Goal: Information Seeking & Learning: Check status

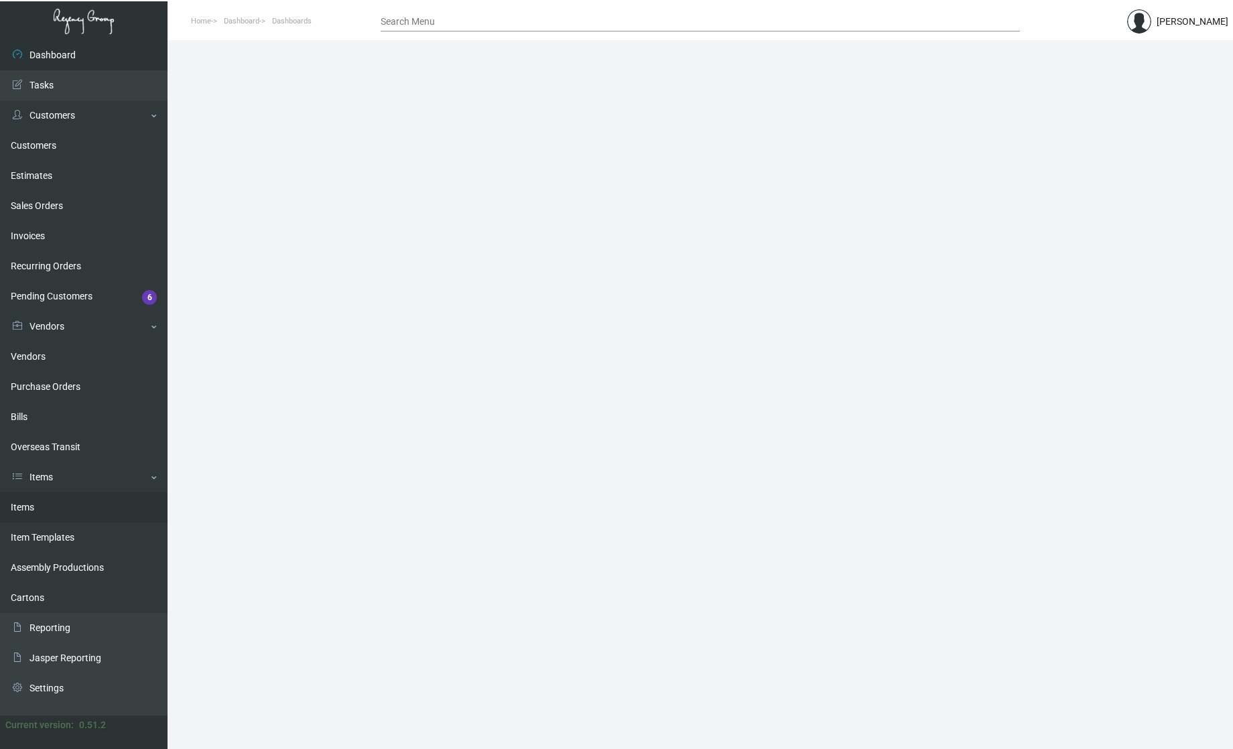
click at [46, 519] on link "Items" at bounding box center [83, 507] width 167 height 30
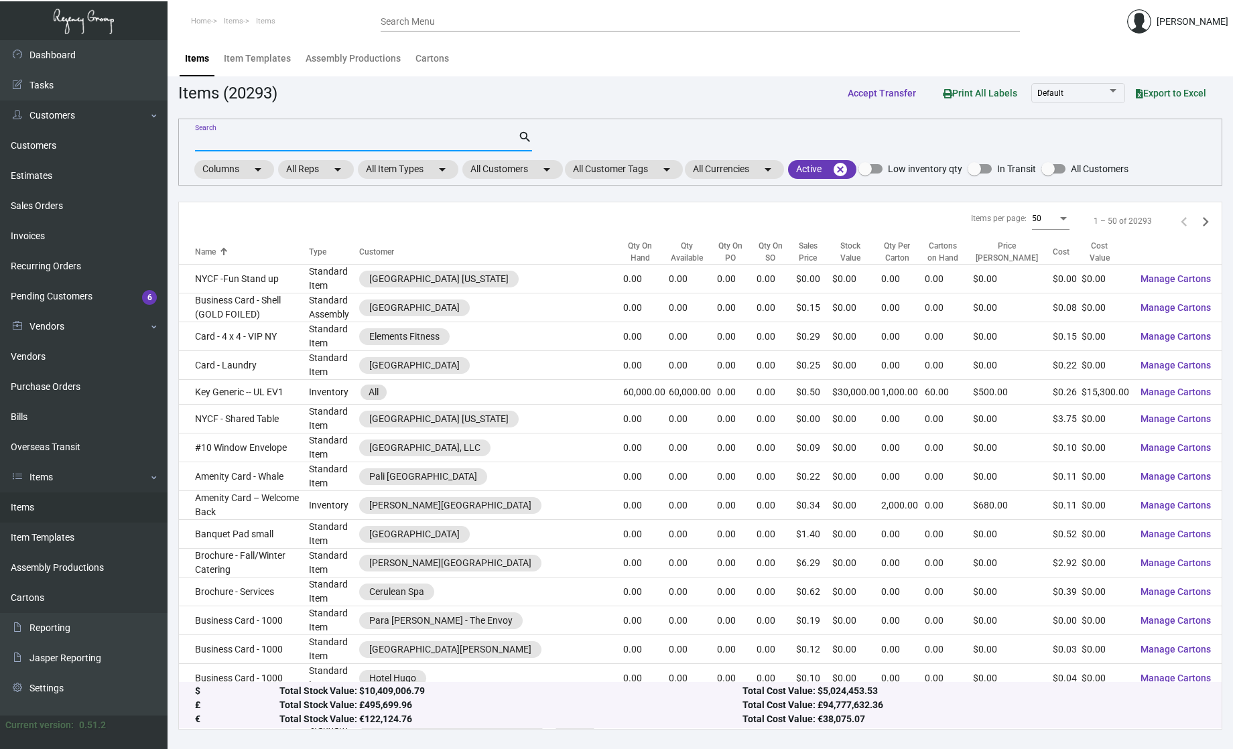
click at [310, 142] on input "Search" at bounding box center [356, 141] width 323 height 11
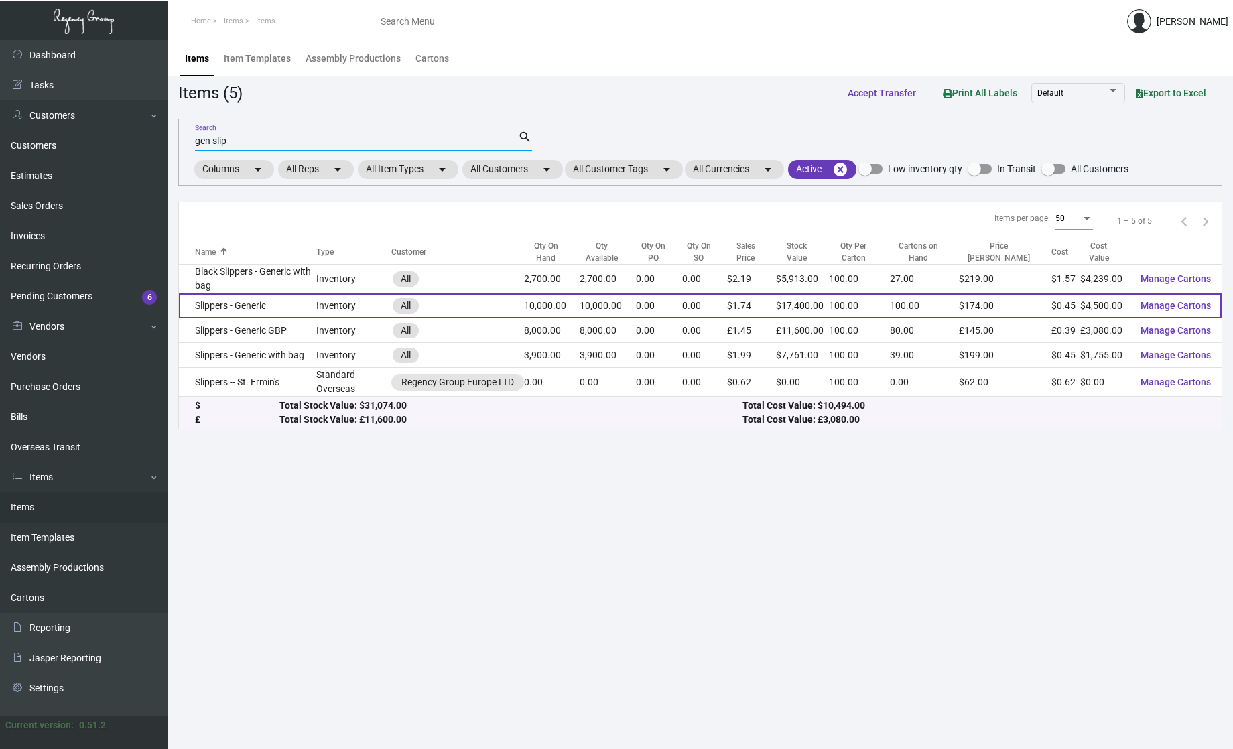
type input "gen slip"
click at [263, 304] on td "Slippers - Generic" at bounding box center [247, 305] width 137 height 25
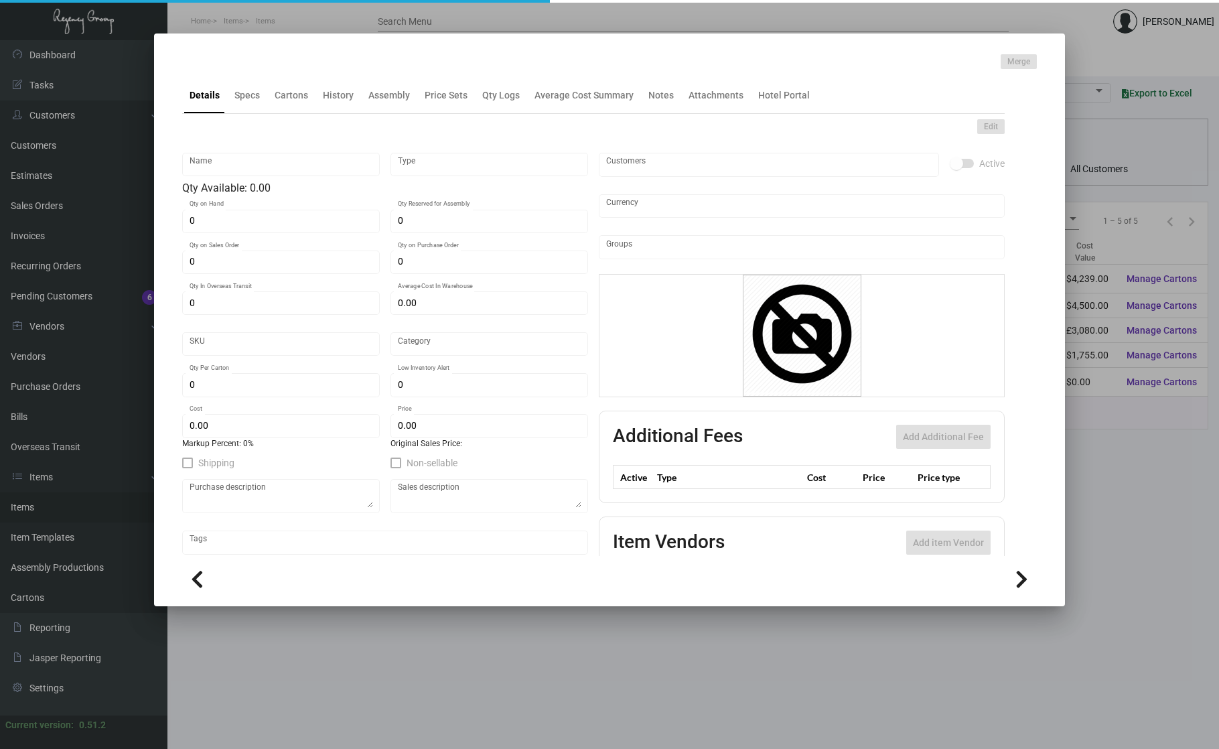
type input "Slippers - Generic"
type input "Inventory"
type input "10,000"
type input "25,000"
type input "$ 0.44688"
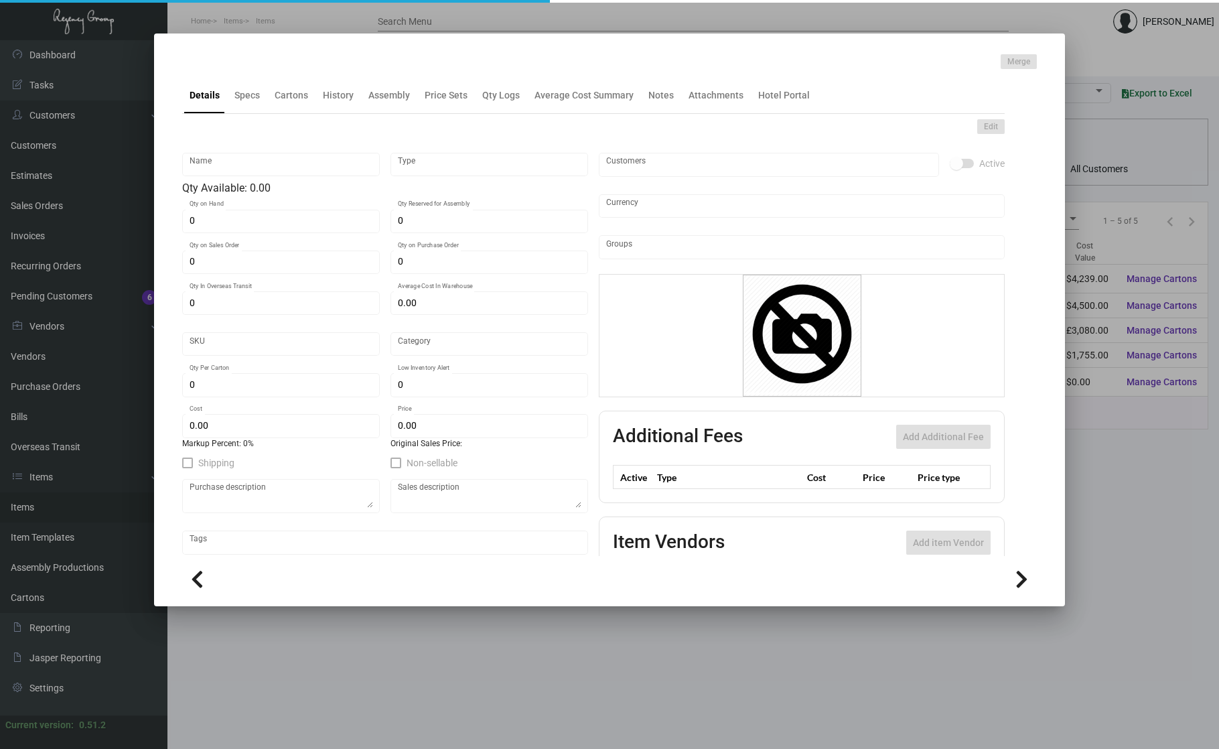
type input "2759"
type input "Standard"
type input "100"
type input "2,500"
type input "$ 0.45"
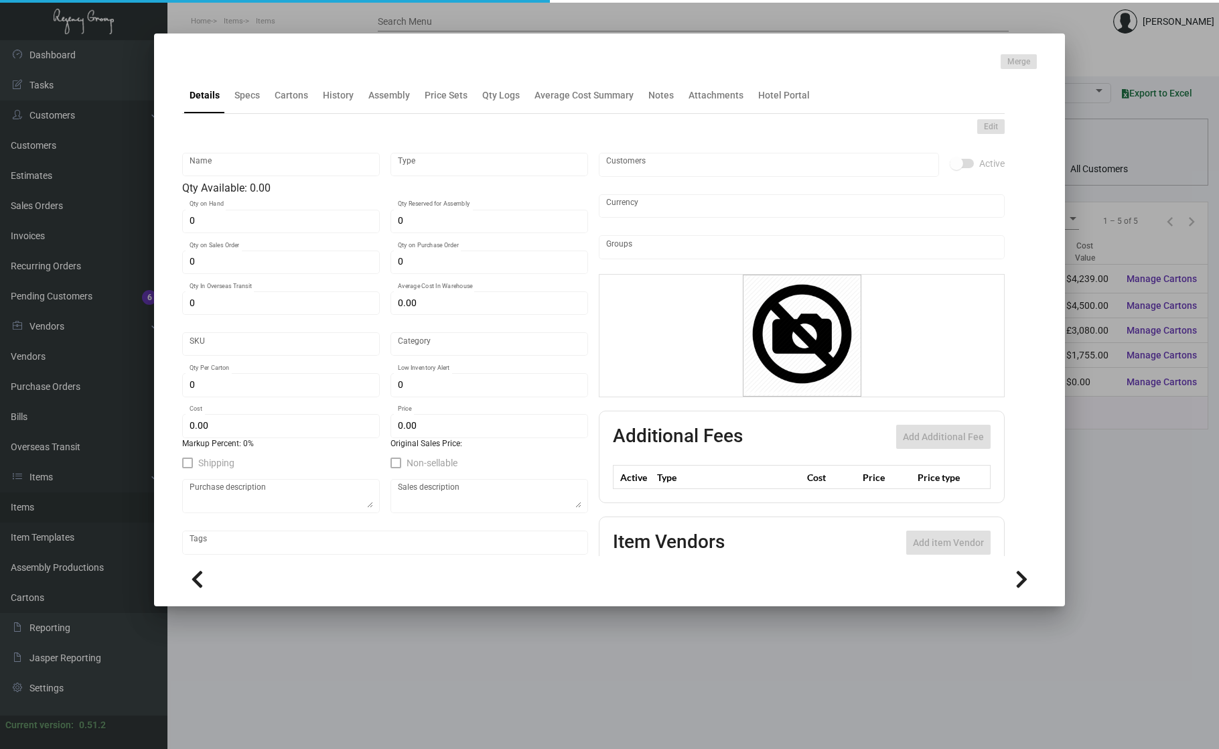
type input "$ 1.74"
type textarea "Slippers: standard size slipper (29cm), white comfort cushion material, closed …"
checkbox input "true"
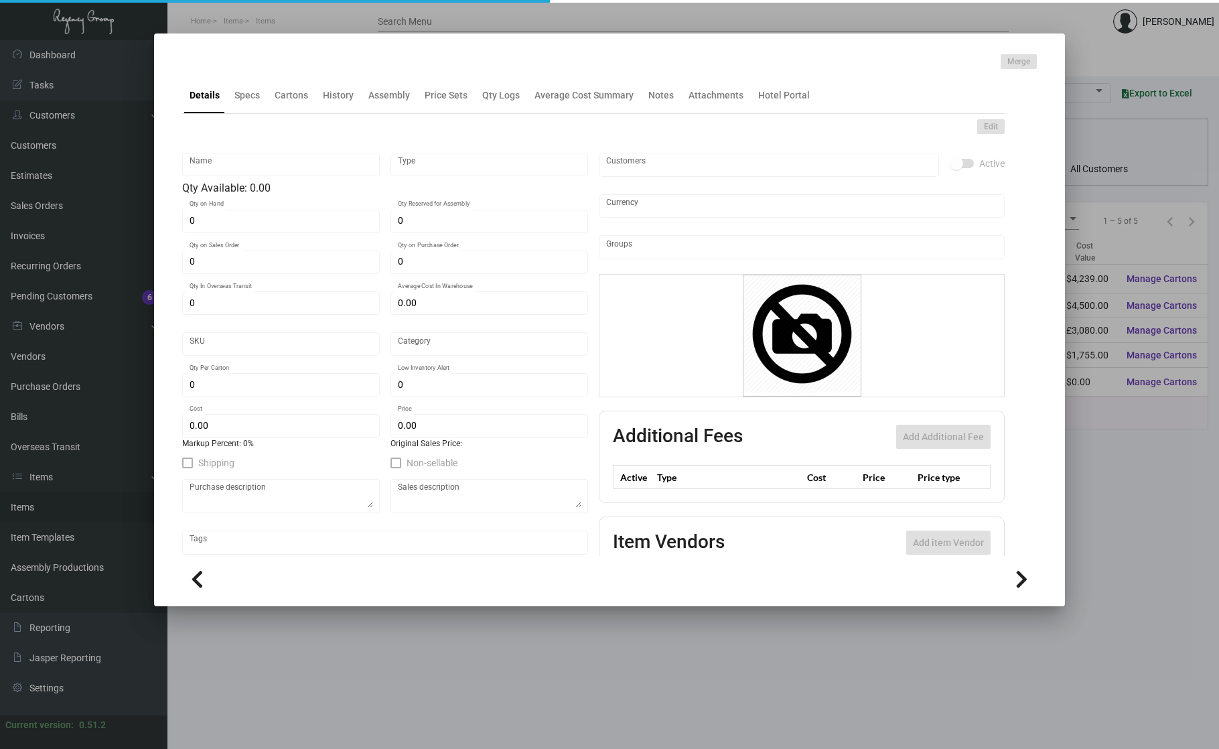
type input "United States Dollar $"
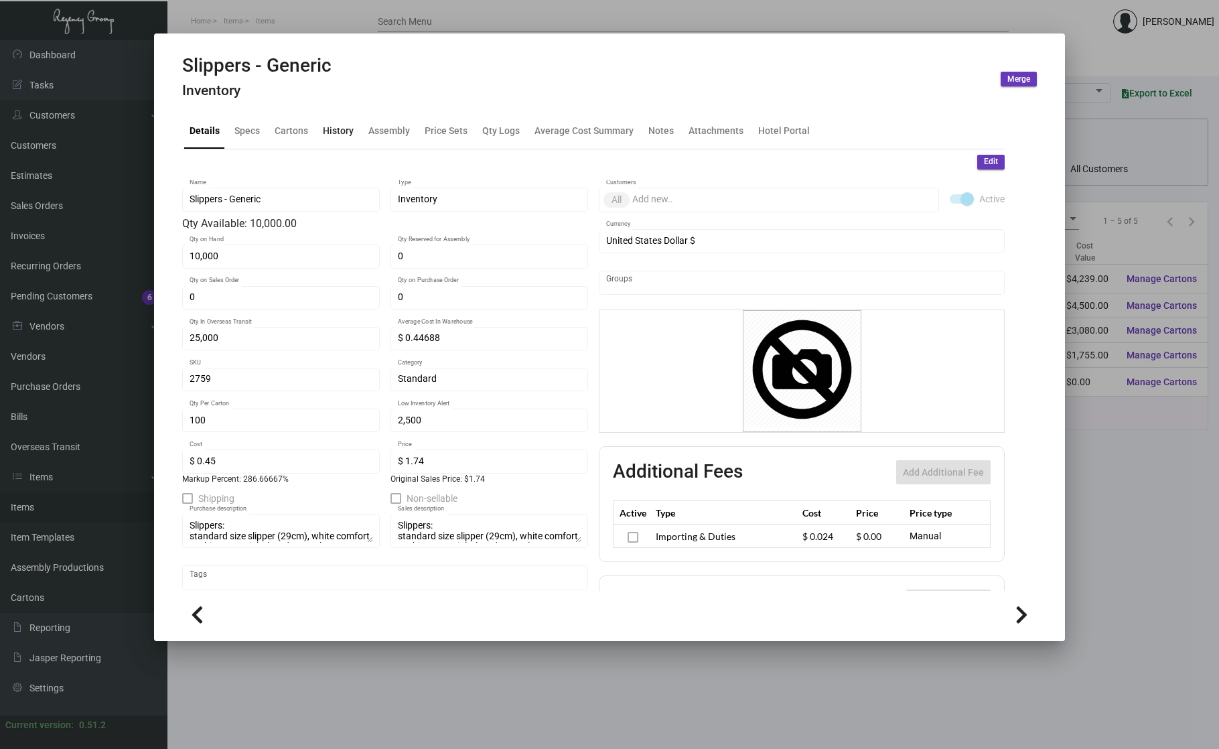
click at [338, 129] on div "History" at bounding box center [338, 130] width 31 height 14
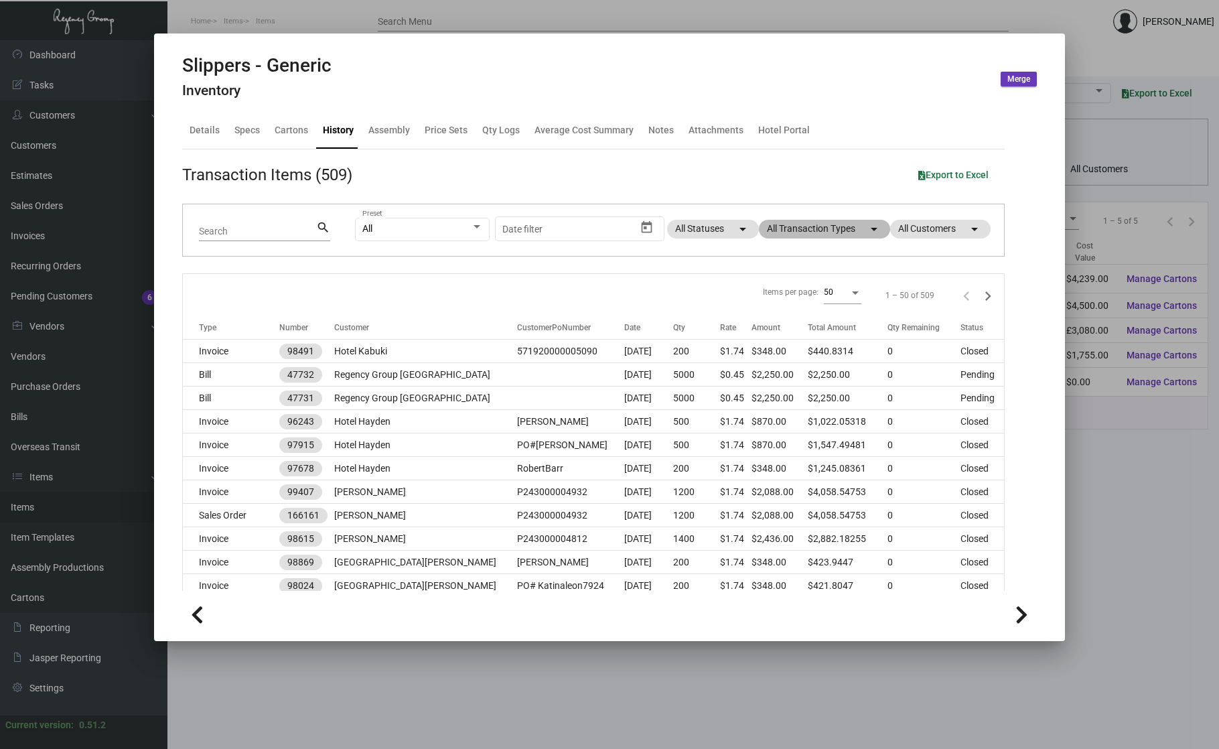
click at [808, 237] on mat-chip "All Transaction Types arrow_drop_down" at bounding box center [824, 229] width 131 height 19
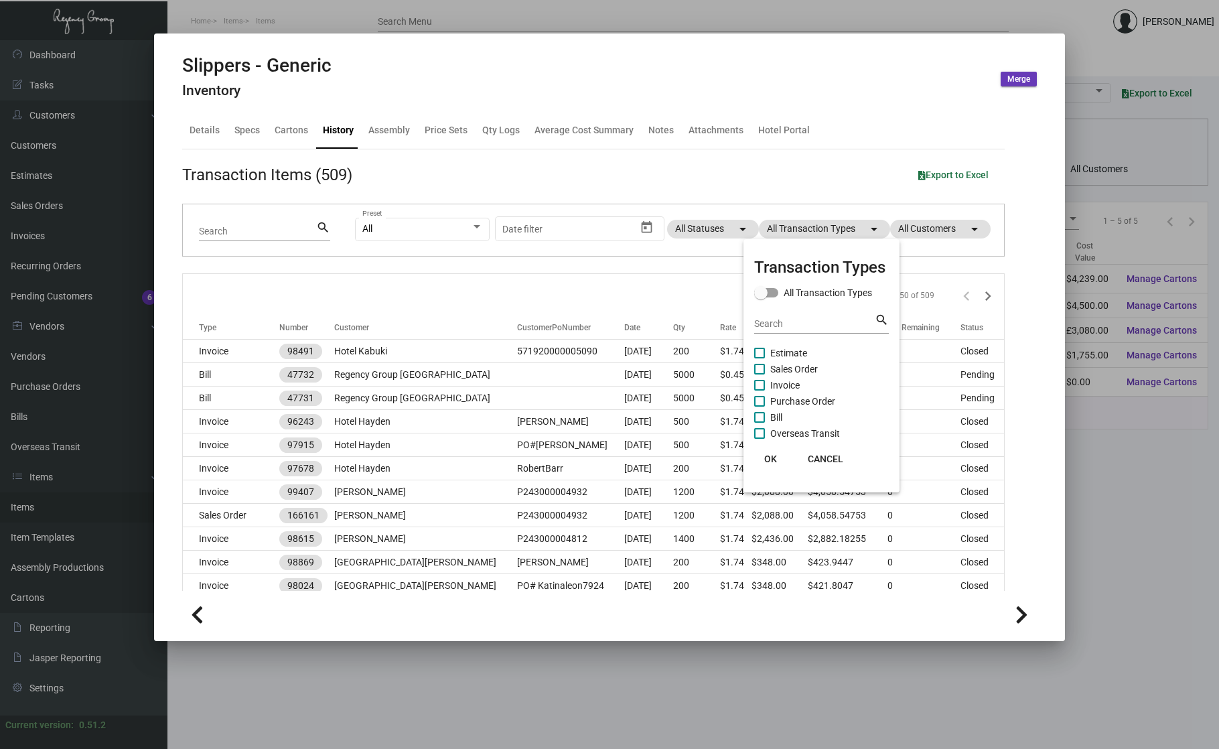
click at [793, 401] on span "Purchase Order" at bounding box center [802, 401] width 65 height 16
click at [760, 407] on input "Purchase Order" at bounding box center [759, 407] width 1 height 1
checkbox input "true"
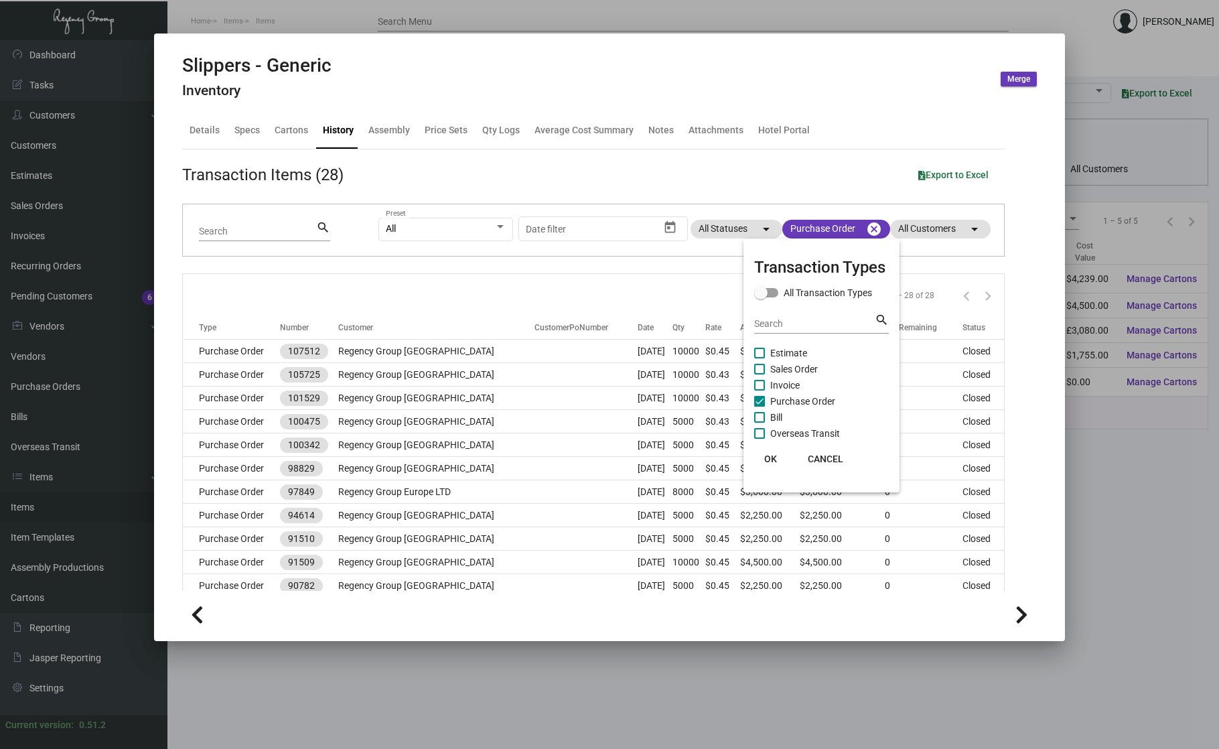
click at [775, 451] on button "OK" at bounding box center [770, 459] width 43 height 24
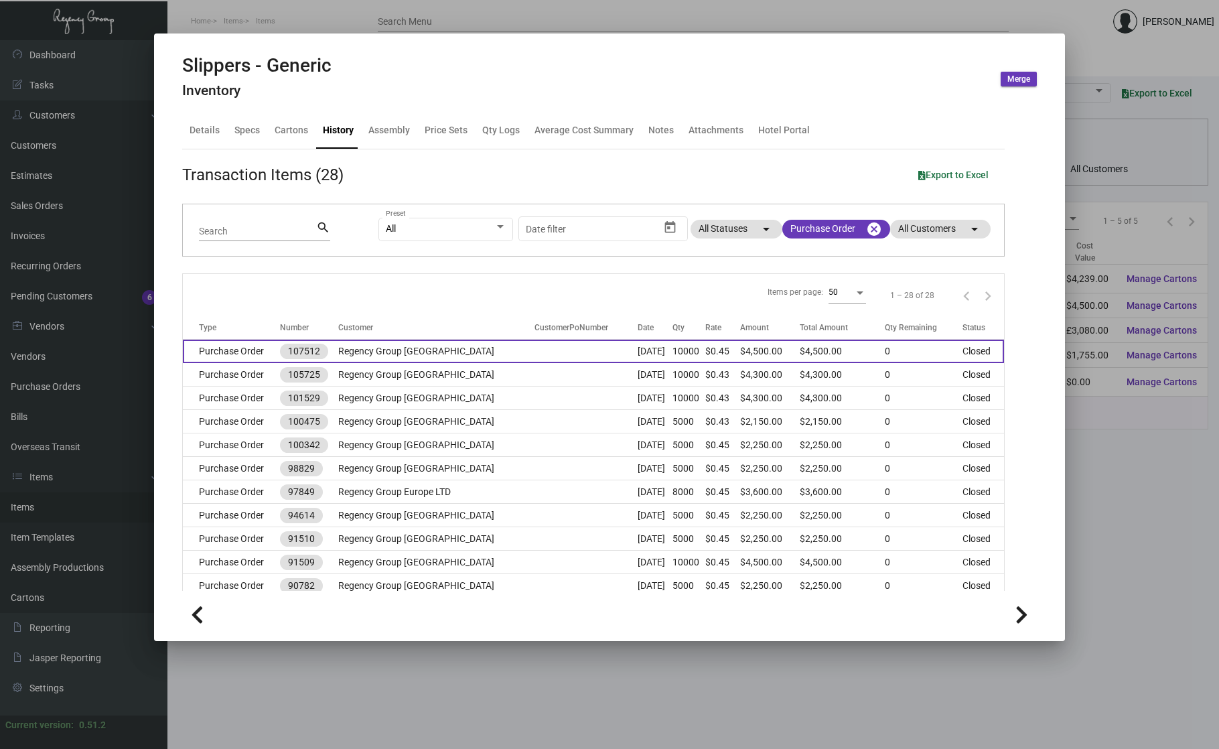
click at [478, 357] on td "Regency Group [GEOGRAPHIC_DATA]" at bounding box center [436, 351] width 197 height 23
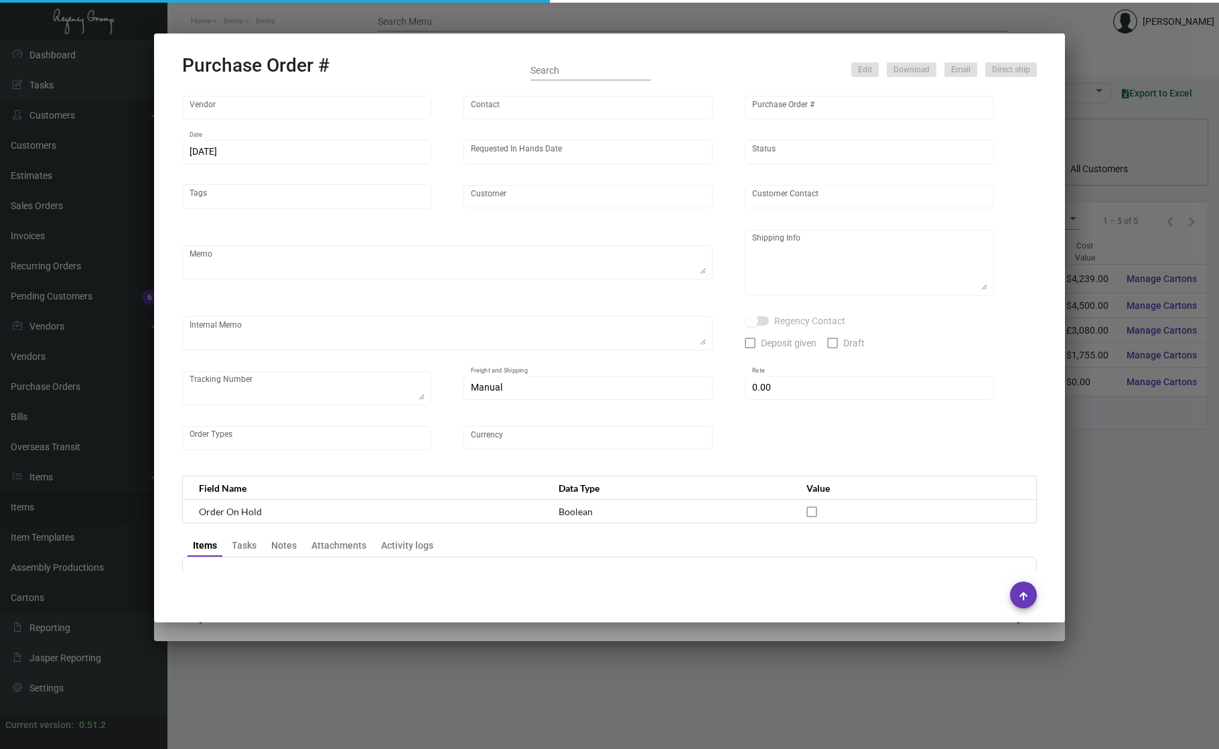
type input "HIGH HOPE JIANGSU FOCUS GARMENT CO, LTD"
type input "[PERSON_NAME]"
type input "107512"
type input "[DATE]"
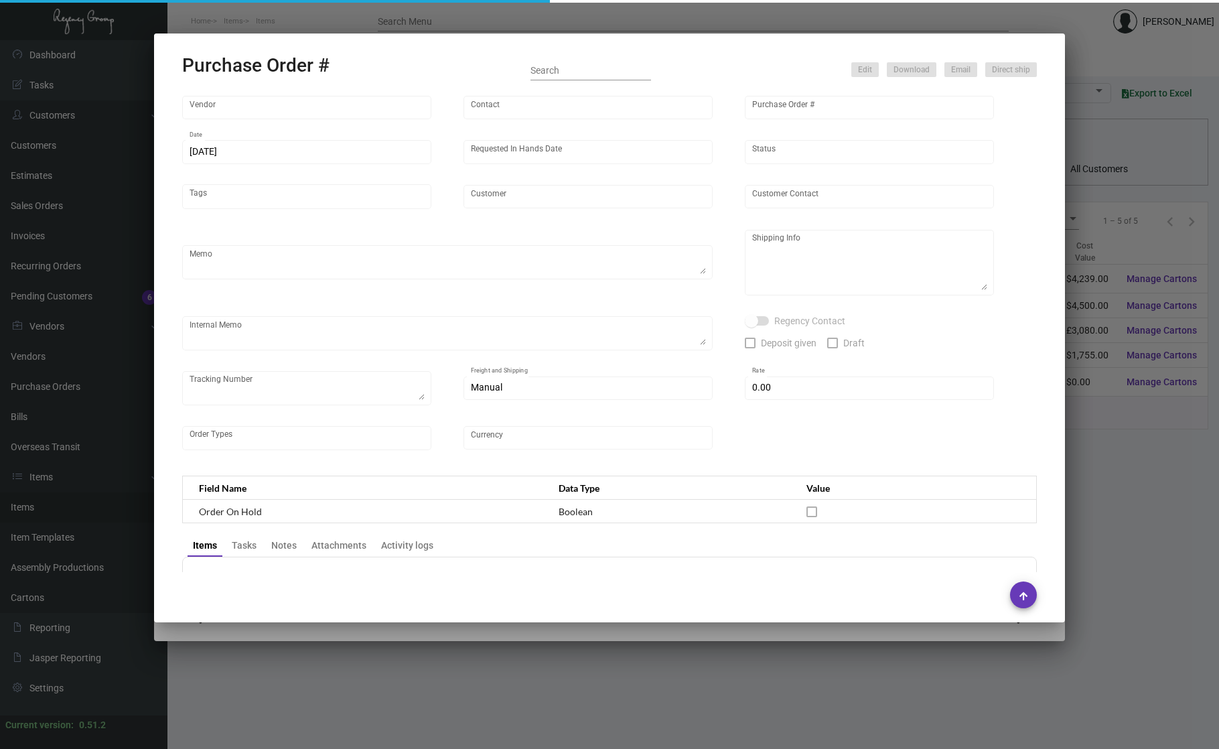
type input "Regency Group [GEOGRAPHIC_DATA]"
type textarea "Shipping instructions - pending. Please let us know once the production is read…"
type textarea "Regency Group NJ - [PERSON_NAME] [STREET_ADDRESS]"
type textarea "[DATE] - when received, deduct 200 and transfer over to Quin inventory"
checkbox input "true"
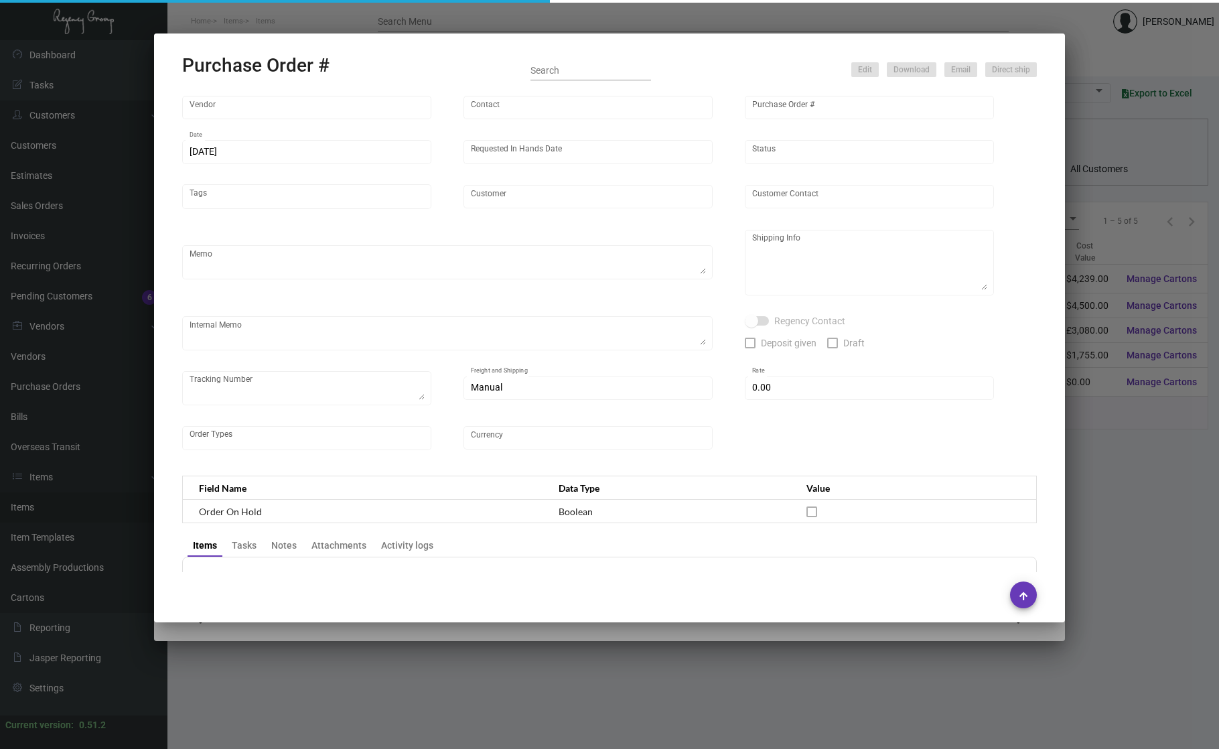
type input "$ 0.00"
type input "United States Dollar $"
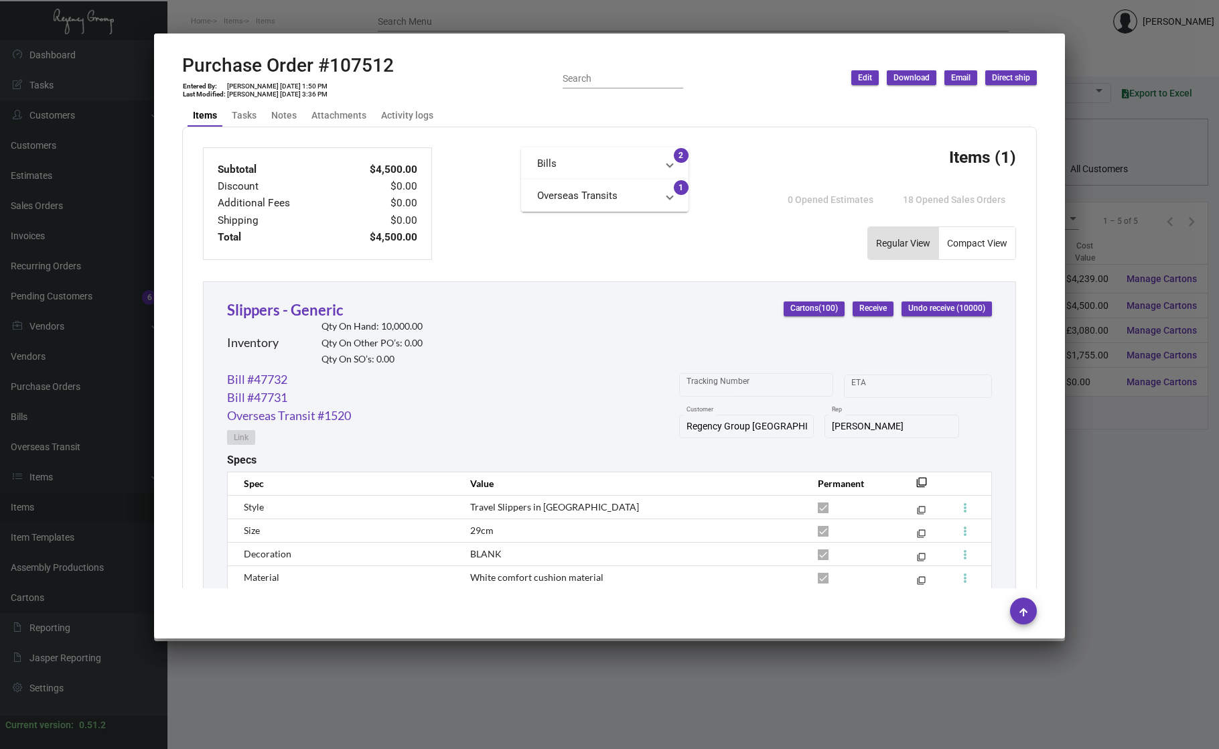
scroll to position [596, 0]
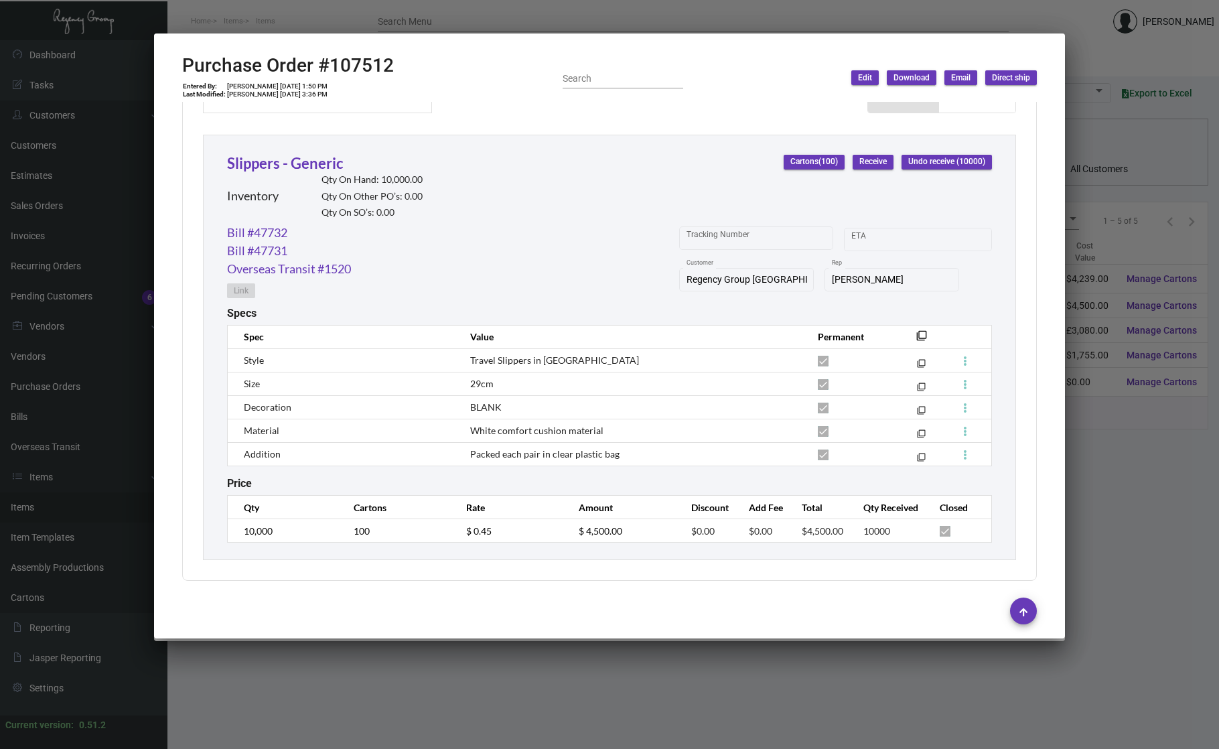
click at [547, 685] on div at bounding box center [609, 374] width 1219 height 749
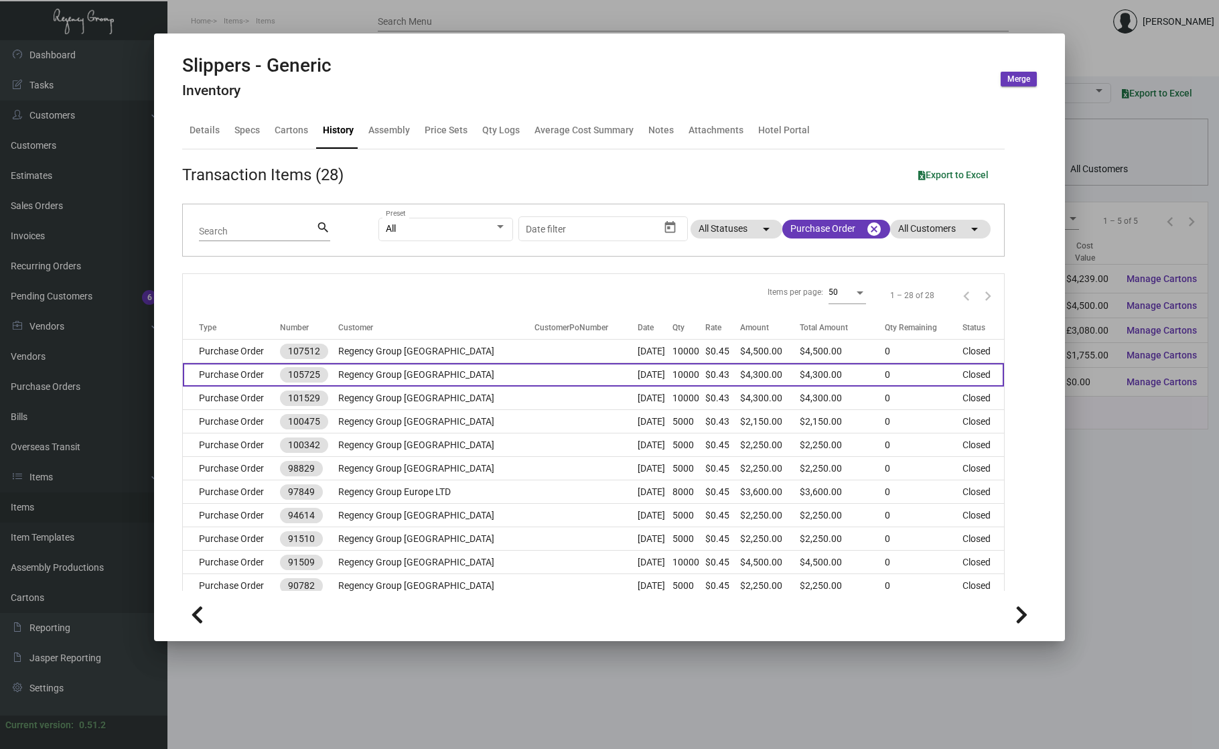
click at [535, 379] on td at bounding box center [586, 374] width 103 height 23
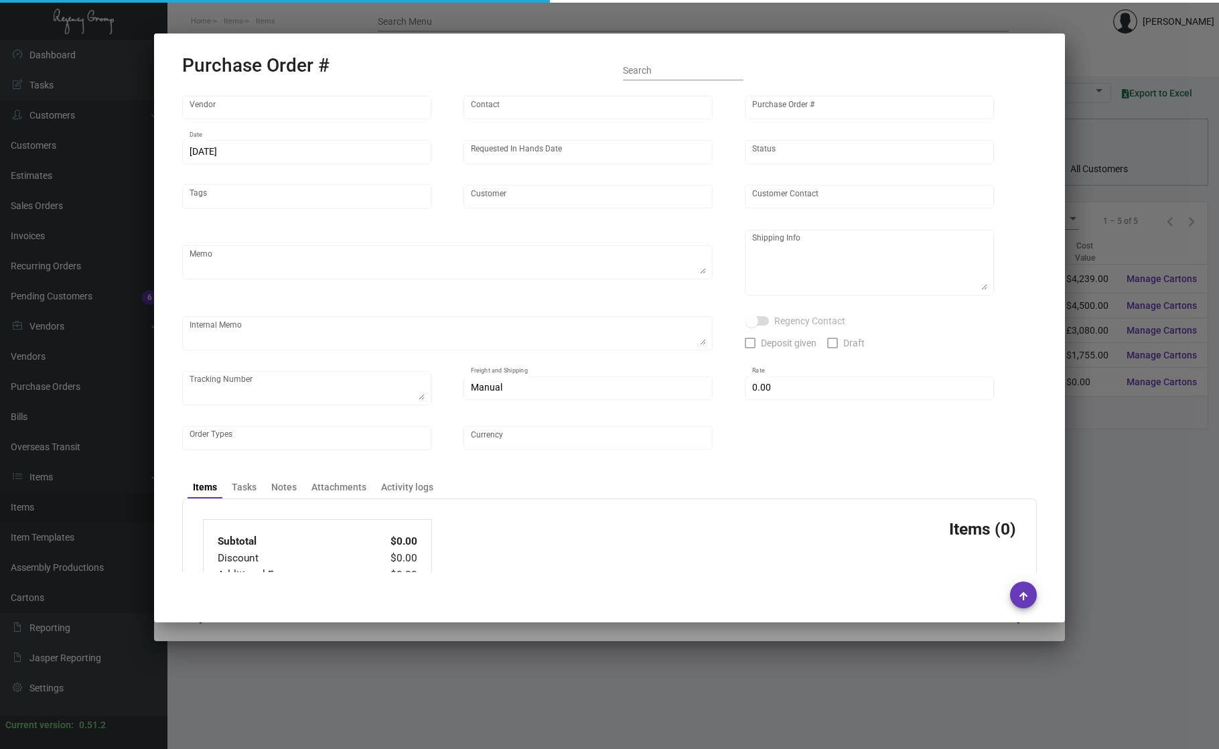
type input "Hangzhou Nuoyi Daily Necessities Co.,Ltd"
type input "[PERSON_NAME]"
type input "105725"
type input "[DATE]"
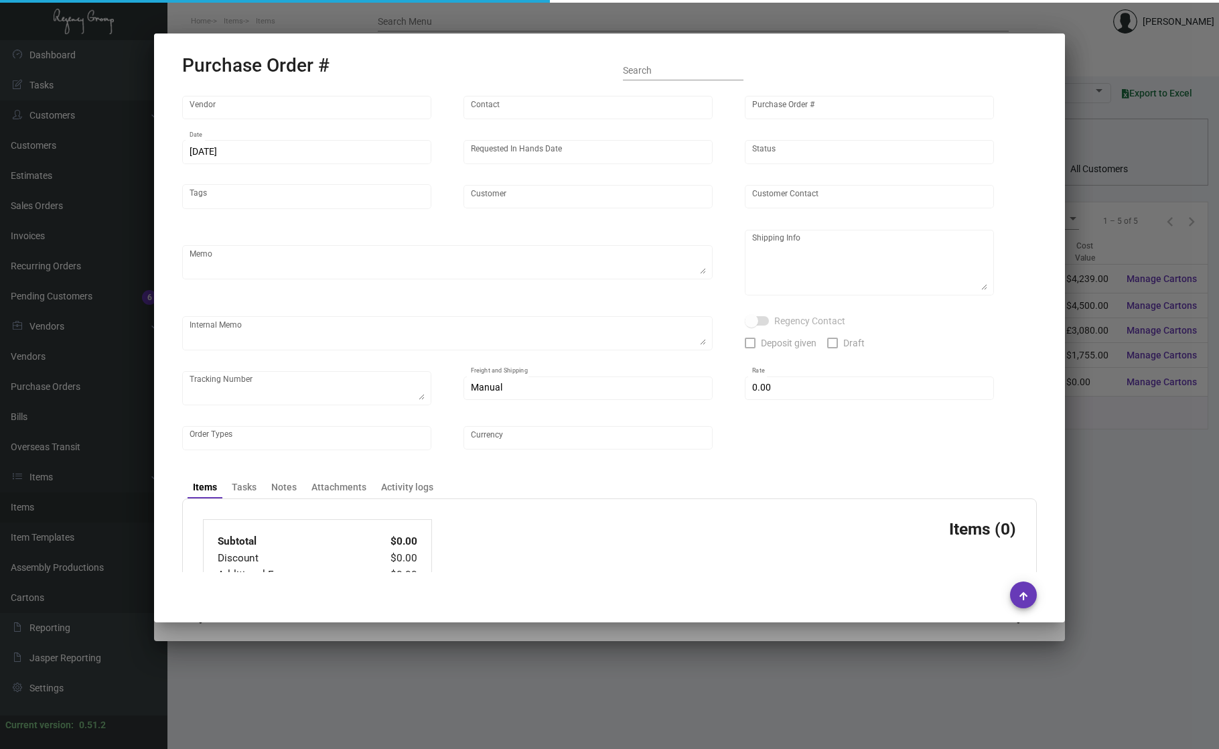
type input "Regency Group [GEOGRAPHIC_DATA]"
type textarea "Please ship by boat to our NJ warehouse."
type textarea "Regency Group NJ - [PERSON_NAME] [STREET_ADDRESS]"
checkbox input "true"
type input "$ 0.00"
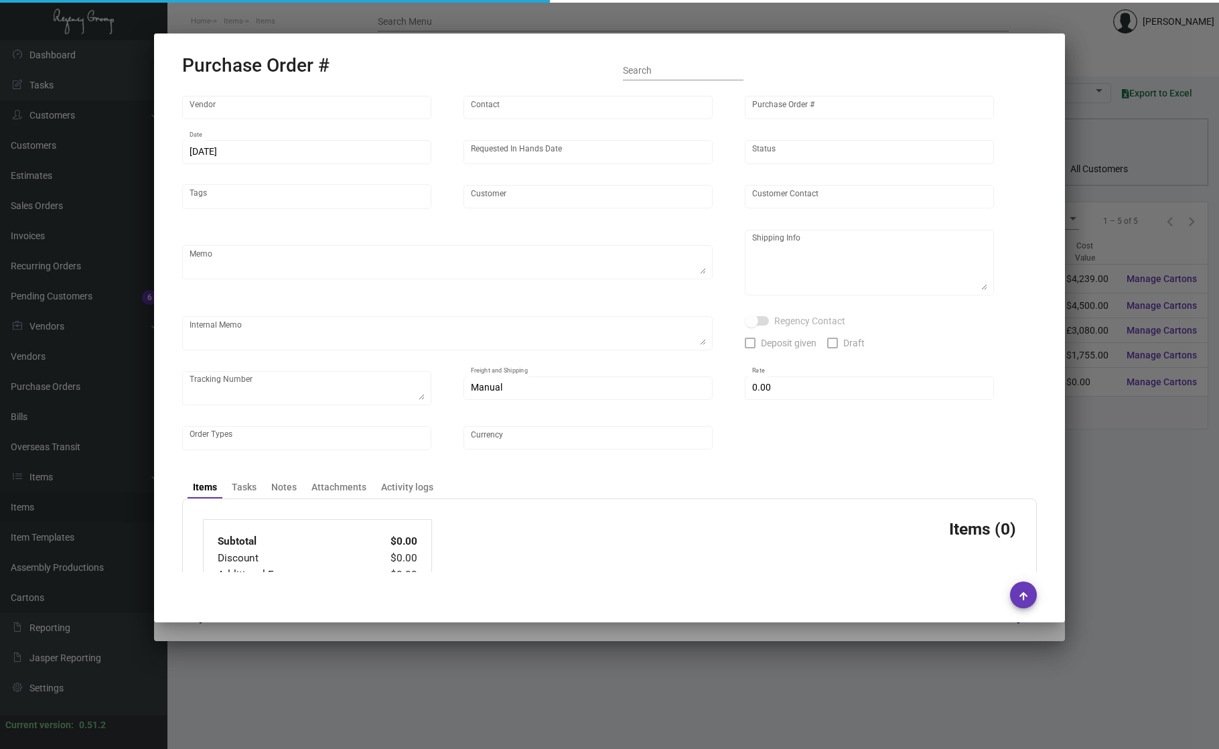
type input "United States Dollar $"
